Goal: Information Seeking & Learning: Find specific fact

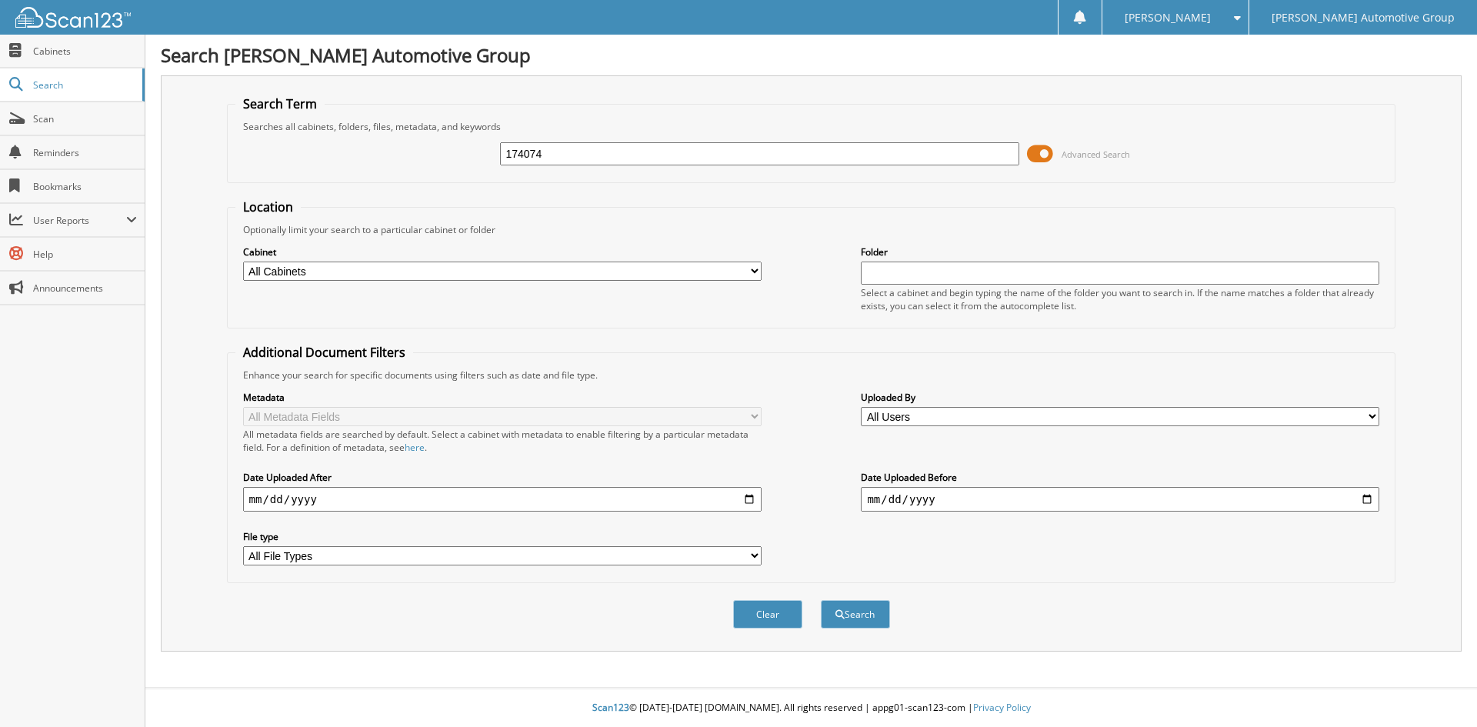
type input "174074"
click at [821, 600] on button "Search" at bounding box center [855, 614] width 69 height 28
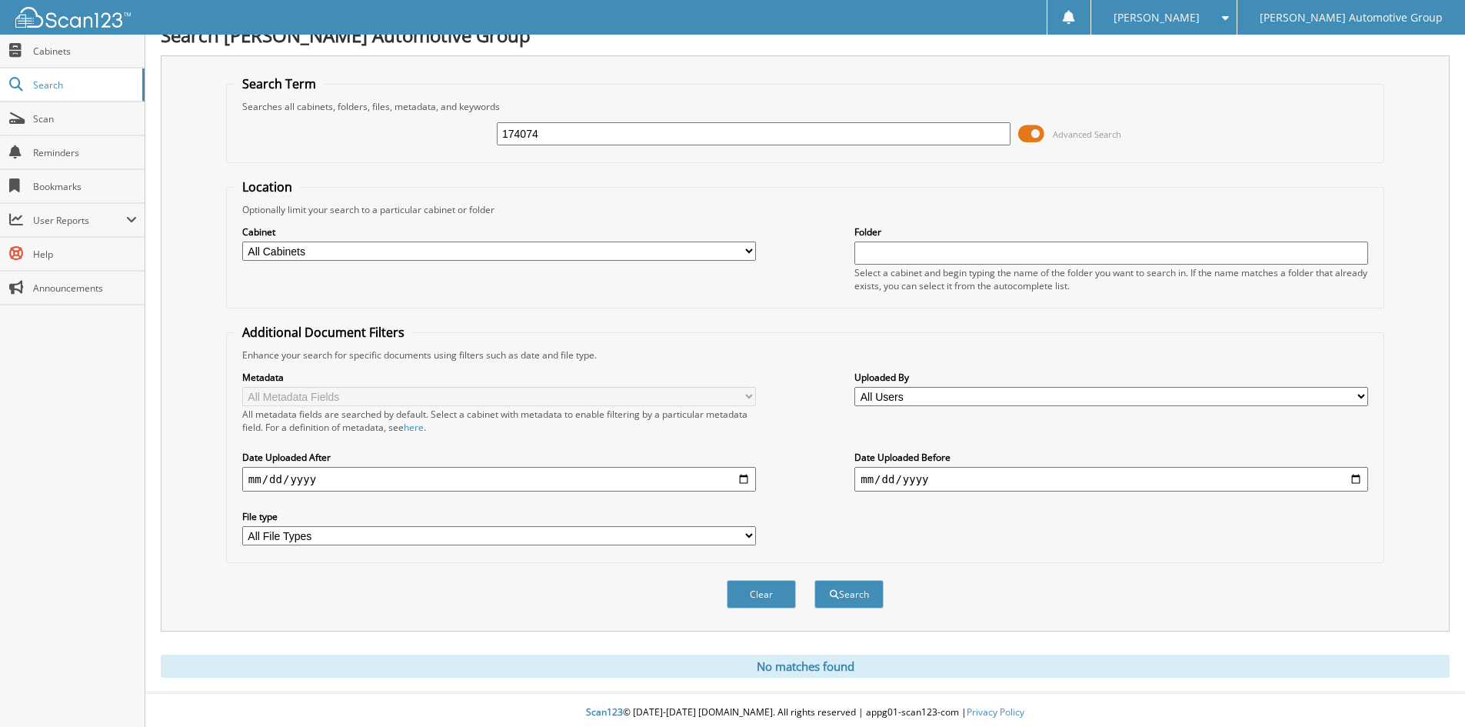
scroll to position [25, 0]
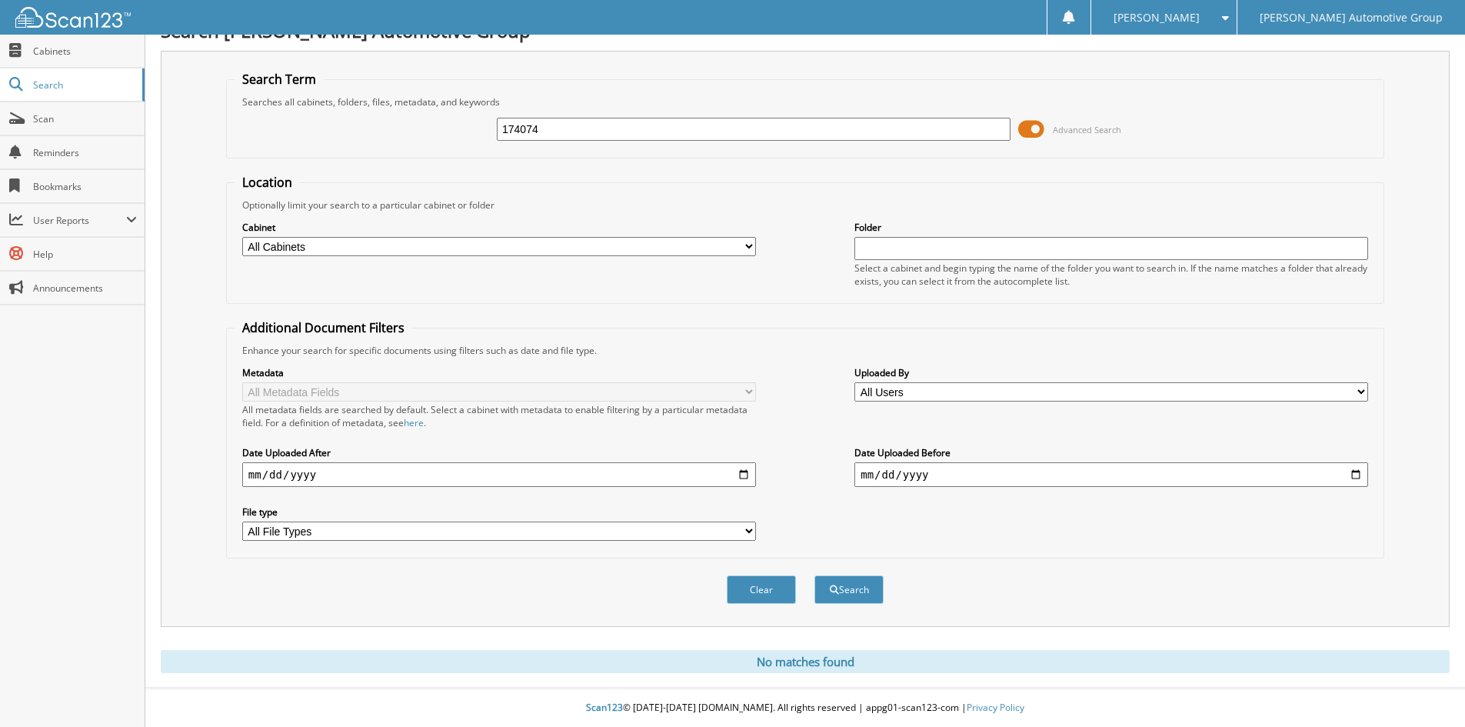
click at [561, 127] on input "174074" at bounding box center [754, 129] width 514 height 23
click at [815, 575] on button "Search" at bounding box center [849, 589] width 69 height 28
